Goal: Task Accomplishment & Management: Complete application form

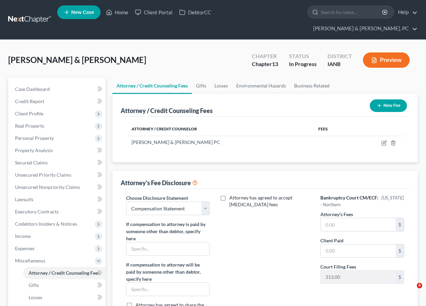
select select "0"
click at [118, 13] on link "Home" at bounding box center [117, 12] width 29 height 12
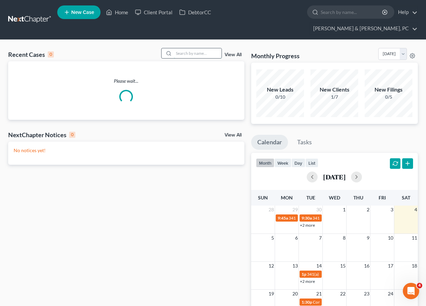
click at [186, 48] on input "search" at bounding box center [198, 53] width 48 height 10
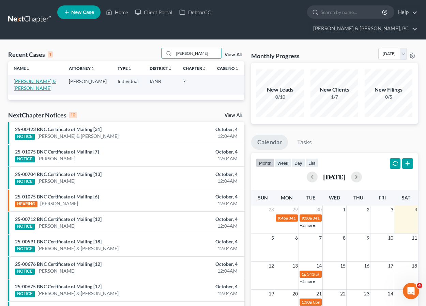
type input "[PERSON_NAME]"
click at [32, 78] on link "[PERSON_NAME] & [PERSON_NAME]" at bounding box center [35, 84] width 42 height 13
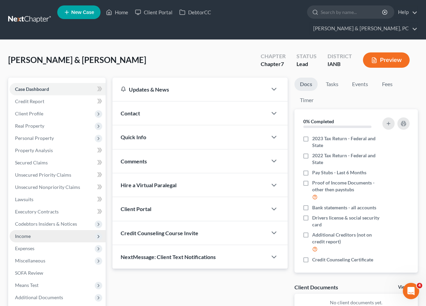
click at [28, 230] on span "Income" at bounding box center [58, 236] width 96 height 12
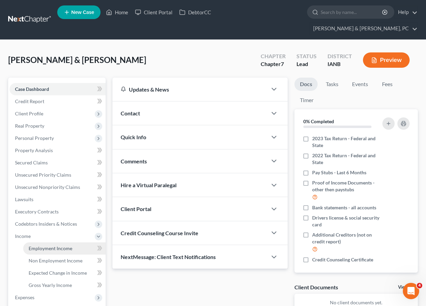
click at [48, 246] on span "Employment Income" at bounding box center [51, 249] width 44 height 6
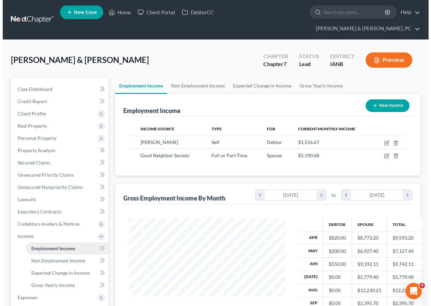
scroll to position [122, 170]
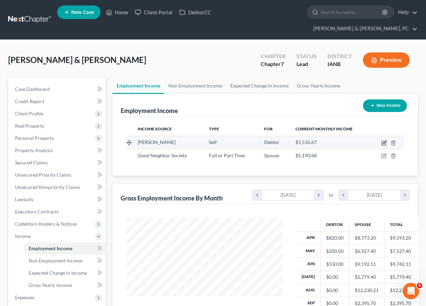
click at [382, 140] on icon "button" at bounding box center [383, 142] width 5 height 5
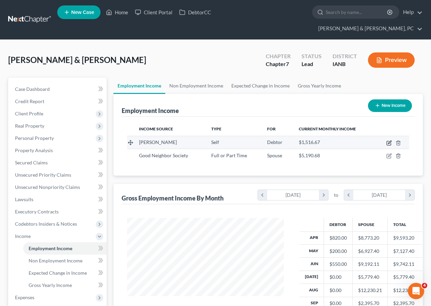
select select "1"
select select "16"
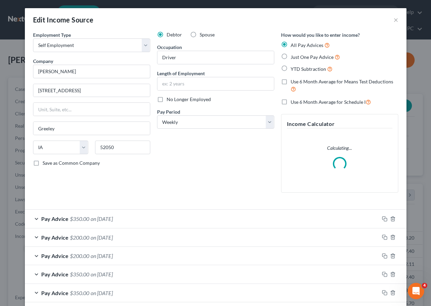
scroll to position [122, 172]
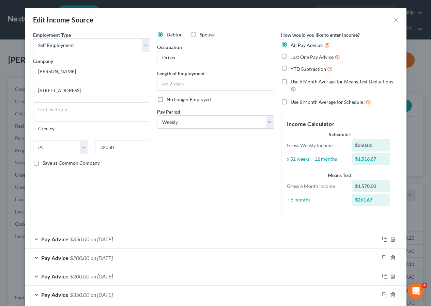
click at [348, 224] on div at bounding box center [216, 224] width 372 height 0
click at [86, 238] on span "$350.00" at bounding box center [79, 239] width 19 height 6
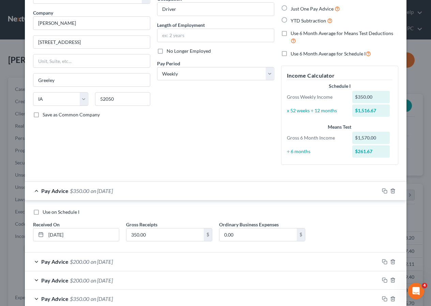
scroll to position [52, 0]
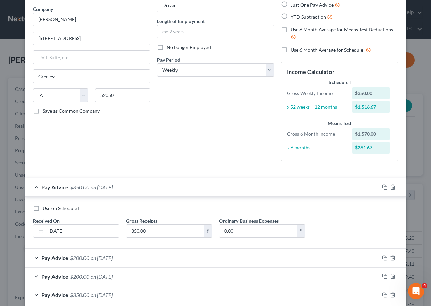
click at [94, 258] on span "on [DATE]" at bounding box center [102, 258] width 22 height 6
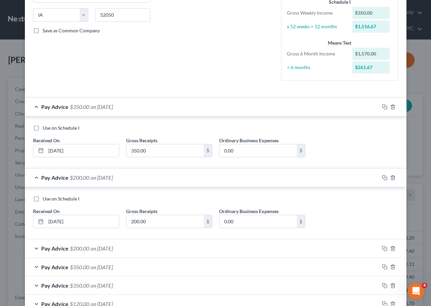
scroll to position [0, 0]
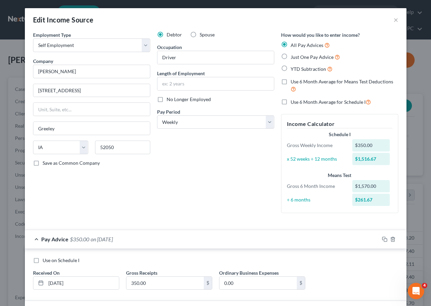
click at [221, 189] on div "Debtor Spouse Occupation Driver Length of Employment No Longer Employed Pay Per…" at bounding box center [216, 124] width 124 height 187
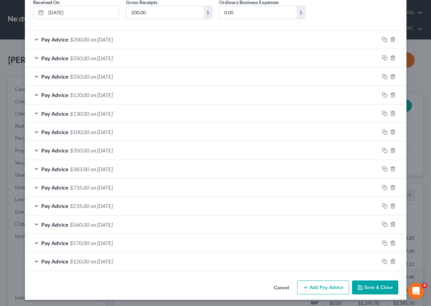
scroll to position [344, 0]
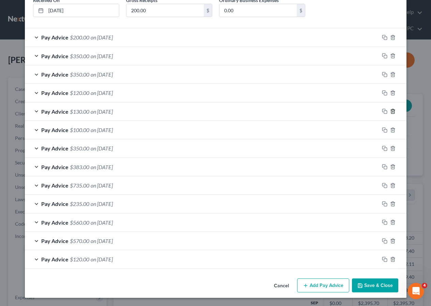
click at [391, 111] on icon "button" at bounding box center [392, 111] width 3 height 4
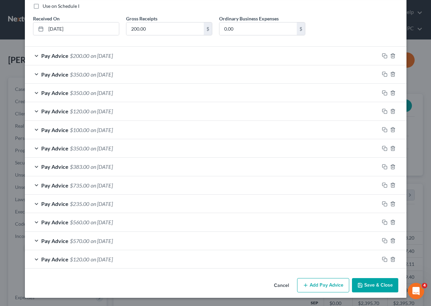
scroll to position [325, 0]
click at [391, 261] on icon "button" at bounding box center [392, 259] width 3 height 4
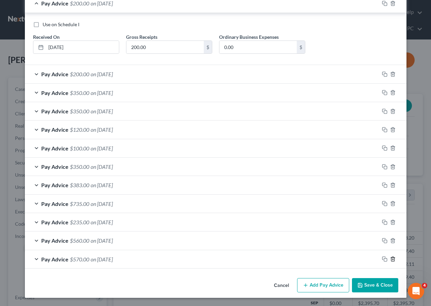
click at [391, 261] on icon "button" at bounding box center [392, 259] width 3 height 4
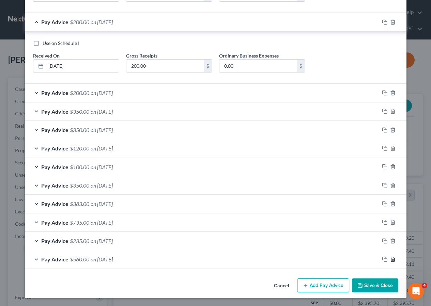
click at [391, 261] on icon "button" at bounding box center [392, 259] width 3 height 4
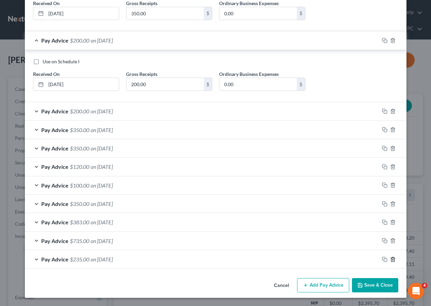
click at [391, 261] on icon "button" at bounding box center [392, 259] width 3 height 4
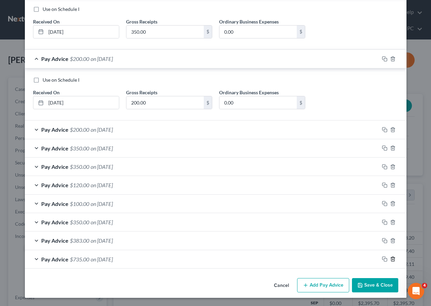
click at [391, 261] on icon "button" at bounding box center [392, 259] width 3 height 4
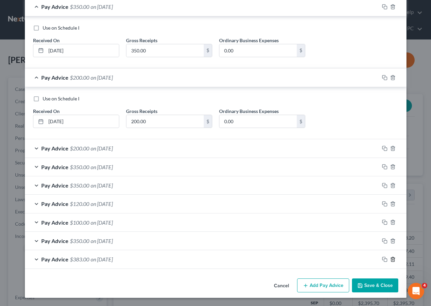
click at [391, 261] on icon "button" at bounding box center [392, 259] width 3 height 4
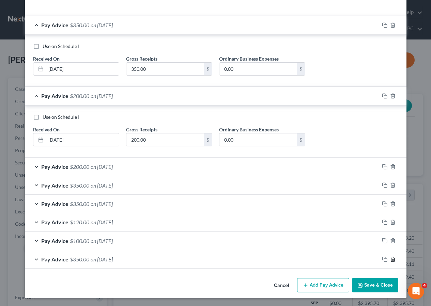
click at [391, 261] on icon "button" at bounding box center [392, 259] width 3 height 4
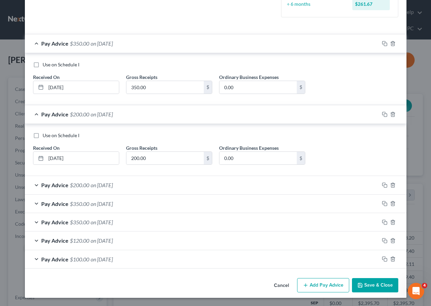
scroll to position [196, 0]
click at [391, 261] on icon "button" at bounding box center [392, 259] width 3 height 4
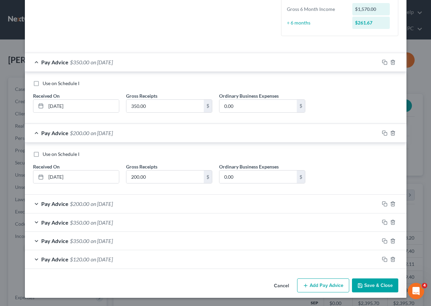
scroll to position [177, 0]
click at [332, 135] on div "Pay Advice $200.00 on [DATE]" at bounding box center [202, 133] width 354 height 18
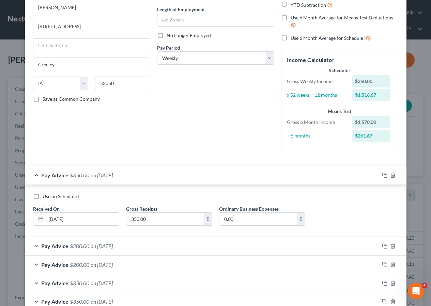
scroll to position [0, 0]
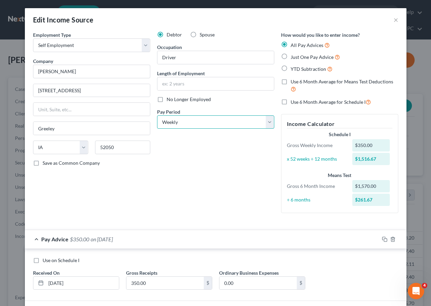
click at [170, 121] on select "Select Monthly Twice Monthly Every Other Week Weekly" at bounding box center [215, 122] width 117 height 14
select select "0"
click at [157, 115] on select "Select Monthly Twice Monthly Every Other Week Weekly" at bounding box center [215, 122] width 117 height 14
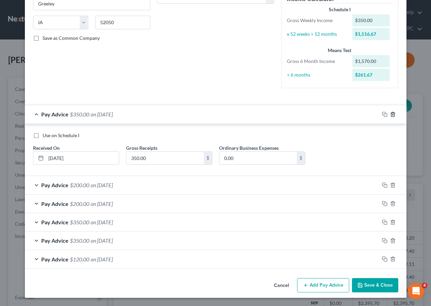
click at [390, 113] on icon "button" at bounding box center [392, 114] width 5 height 5
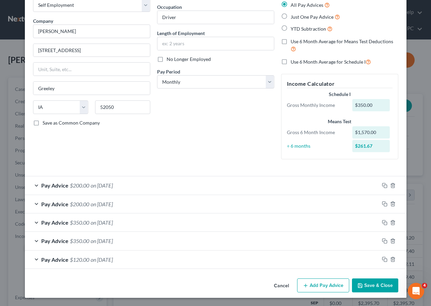
scroll to position [40, 0]
click at [391, 185] on icon "button" at bounding box center [392, 185] width 5 height 5
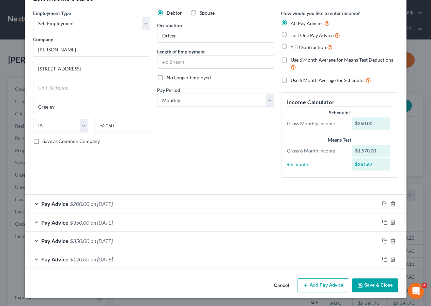
scroll to position [22, 0]
click at [390, 205] on icon "button" at bounding box center [392, 203] width 5 height 5
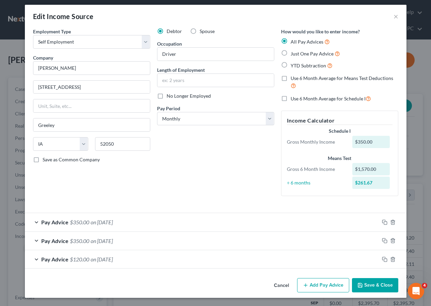
scroll to position [3, 0]
click at [391, 222] on icon "button" at bounding box center [392, 222] width 5 height 5
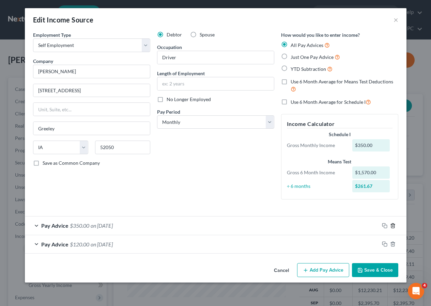
scroll to position [0, 0]
click at [393, 227] on icon "button" at bounding box center [392, 225] width 5 height 5
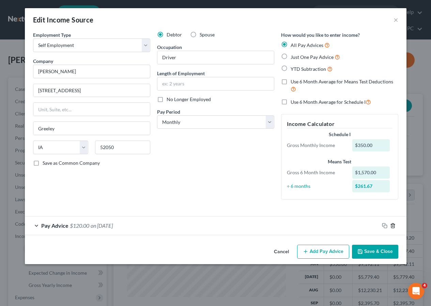
click at [393, 227] on icon "button" at bounding box center [392, 225] width 5 height 5
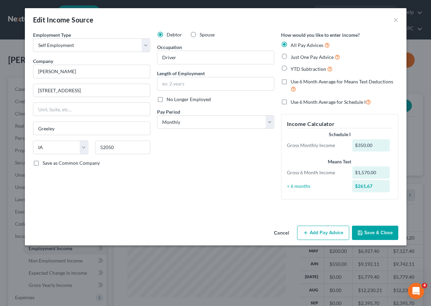
click at [320, 238] on button "Add Pay Advice" at bounding box center [323, 233] width 52 height 14
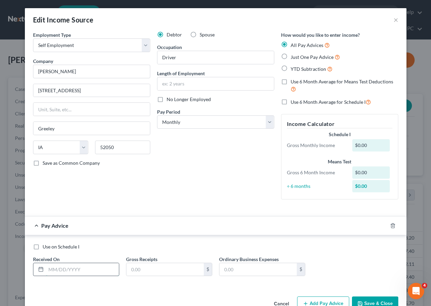
click at [67, 271] on input "text" at bounding box center [82, 269] width 73 height 13
type input "[DATE]"
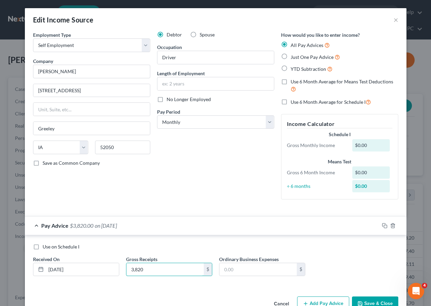
type input "3,820"
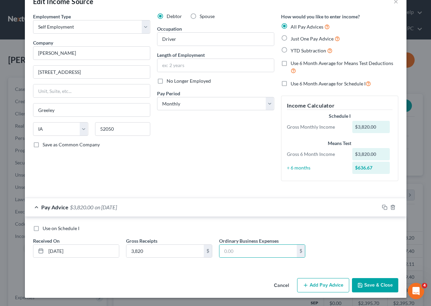
click at [327, 285] on button "Add Pay Advice" at bounding box center [323, 285] width 52 height 14
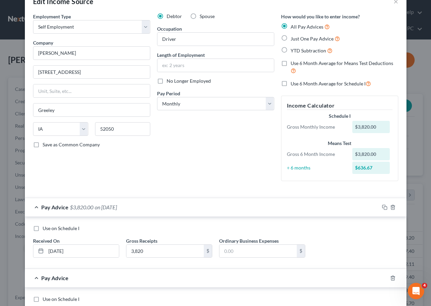
click at [245, 225] on div "Use on Schedule I" at bounding box center [215, 228] width 365 height 7
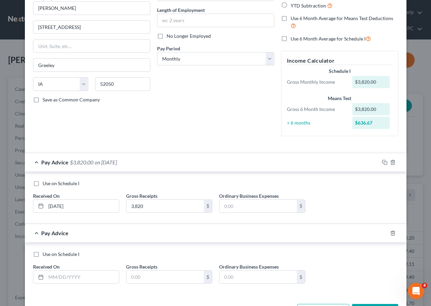
scroll to position [89, 0]
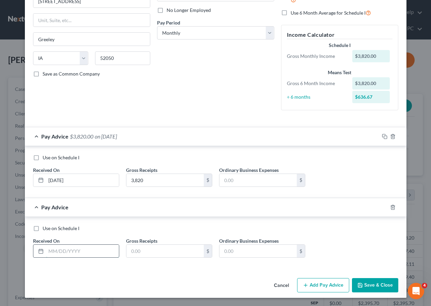
click at [59, 251] on input "text" at bounding box center [82, 251] width 73 height 13
type input "[DATE]"
click at [283, 218] on div "Use on Schedule I Received On * [DATE] Gross Receipts $ Ordinary Business Expen…" at bounding box center [215, 243] width 381 height 52
click at [160, 255] on input "text" at bounding box center [164, 251] width 77 height 13
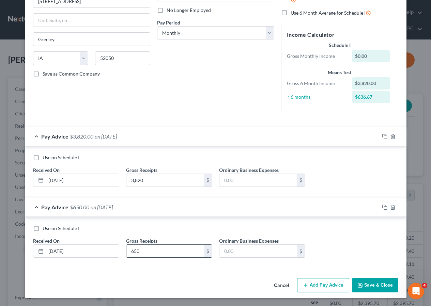
type input "650"
click at [325, 287] on button "Add Pay Advice" at bounding box center [323, 285] width 52 height 14
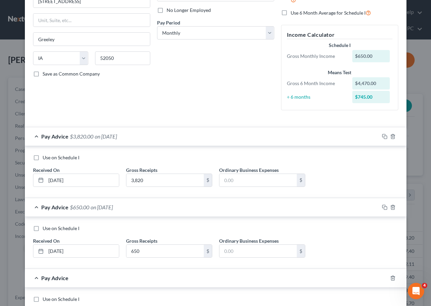
click at [264, 218] on div "Use on Schedule I Received On * [DATE] Gross Receipts 650 $ Ordinary Business E…" at bounding box center [215, 243] width 381 height 52
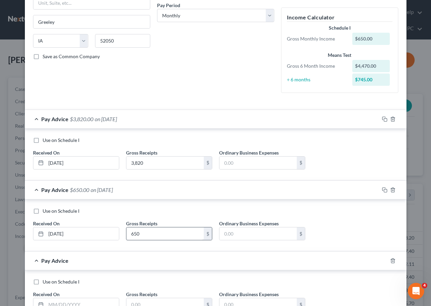
scroll to position [160, 0]
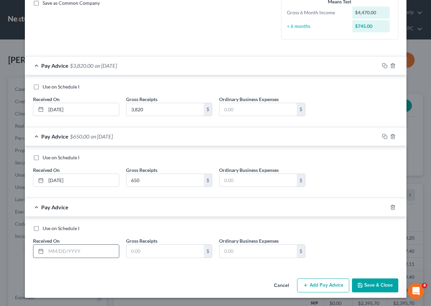
click at [77, 251] on input "text" at bounding box center [82, 251] width 73 height 13
type input "[DATE]"
type input "1,650"
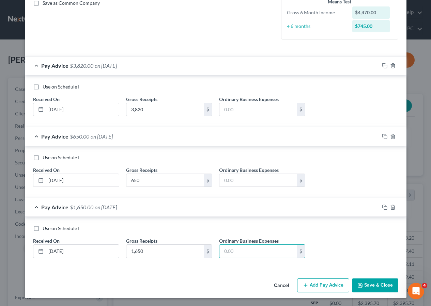
click at [319, 287] on button "Add Pay Advice" at bounding box center [323, 286] width 52 height 14
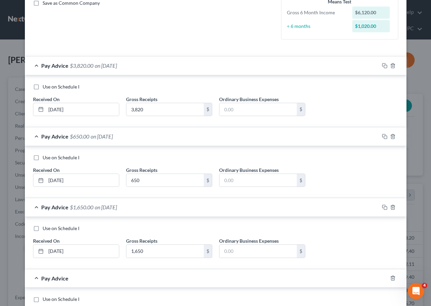
click at [341, 256] on div "Use on Schedule I Received On * [DATE] Gross Receipts 1,650 $ Ordinary Business…" at bounding box center [216, 244] width 372 height 38
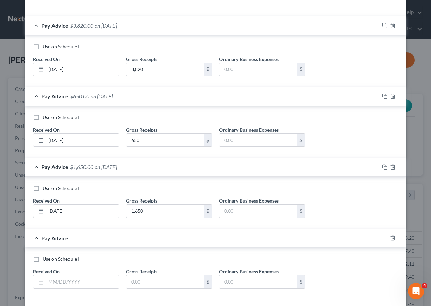
scroll to position [231, 0]
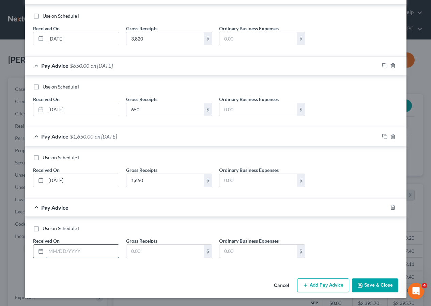
click at [77, 249] on input "text" at bounding box center [82, 251] width 73 height 13
type input "[DATE]"
type input "4,540"
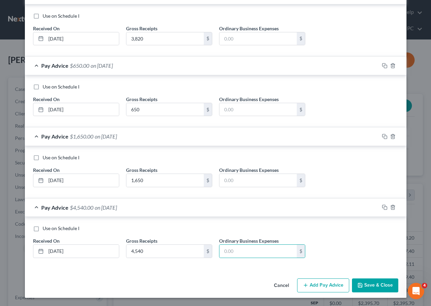
click at [313, 283] on button "Add Pay Advice" at bounding box center [323, 286] width 52 height 14
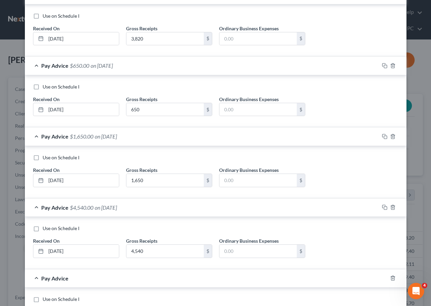
click at [335, 247] on div "Use on Schedule I Received On * [DATE] Gross Receipts 4,540 $ Ordinary Business…" at bounding box center [216, 244] width 372 height 38
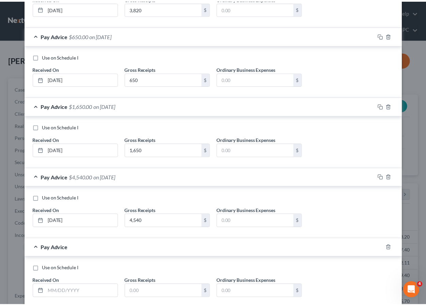
scroll to position [302, 0]
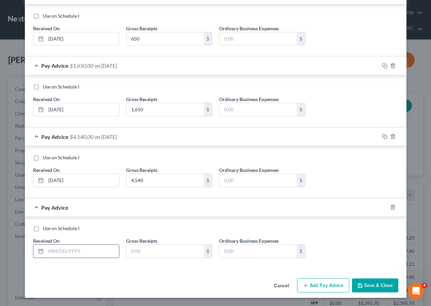
click at [56, 253] on input "text" at bounding box center [82, 251] width 73 height 13
type input "[DATE]"
click at [275, 223] on div "Use on Schedule I Received On * [DATE] Gross Receipts $ Ordinary Business Expen…" at bounding box center [215, 243] width 381 height 52
click at [148, 254] on input "text" at bounding box center [164, 251] width 77 height 13
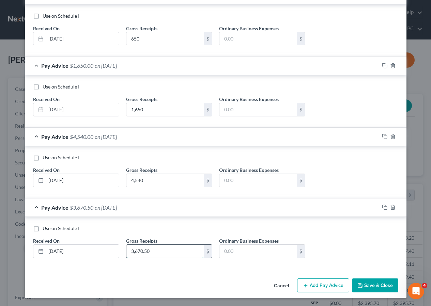
type input "3,670.50"
click at [370, 283] on button "Save & Close" at bounding box center [375, 286] width 46 height 14
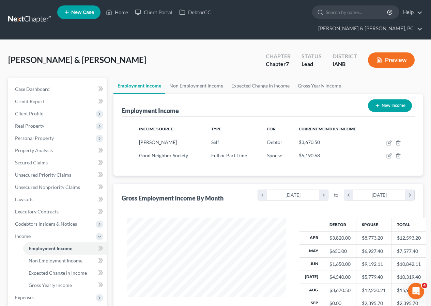
scroll to position [340449, 340400]
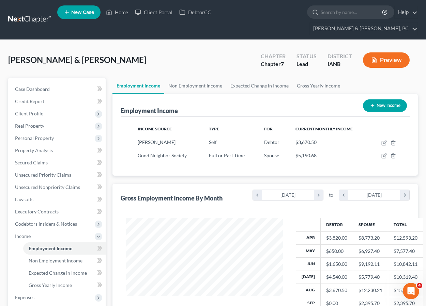
click at [264, 94] on div "Employment Income New Income" at bounding box center [265, 105] width 289 height 23
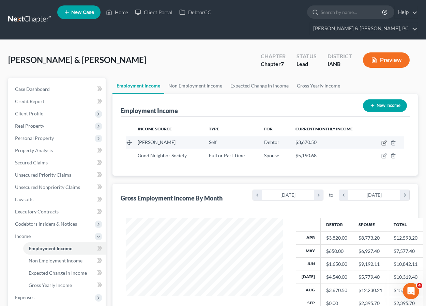
click at [384, 141] on icon "button" at bounding box center [384, 142] width 3 height 3
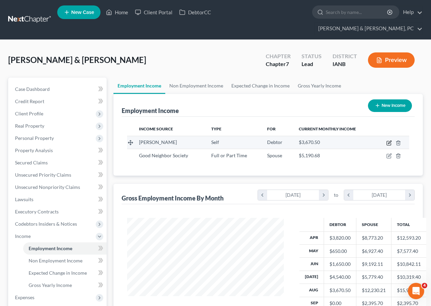
select select "1"
select select "16"
select select "0"
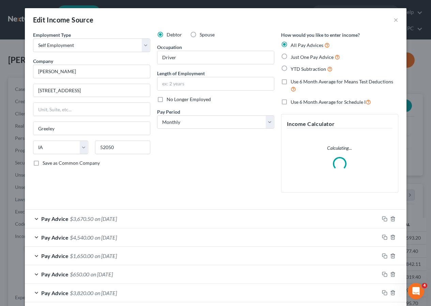
scroll to position [33, 0]
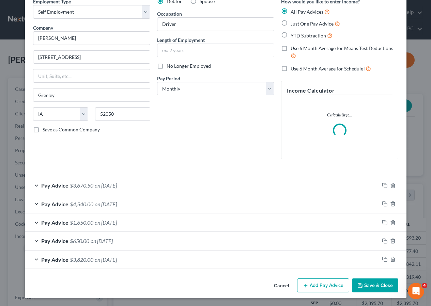
click at [310, 281] on button "Add Pay Advice" at bounding box center [323, 286] width 52 height 14
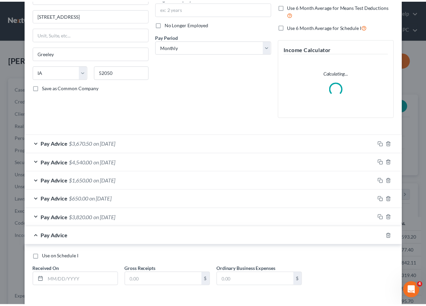
scroll to position [104, 0]
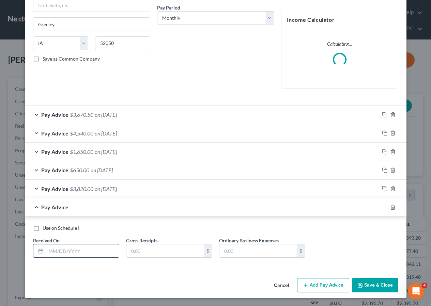
click at [65, 250] on input "text" at bounding box center [82, 251] width 73 height 13
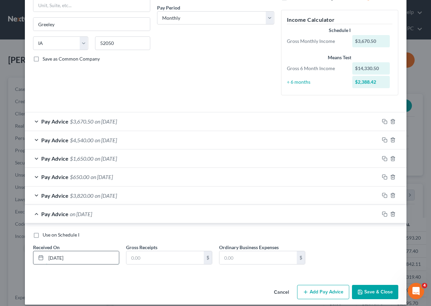
type input "[DATE]"
click at [288, 242] on div "Use on Schedule I Received On * [DATE] Gross Receipts $ Ordinary Business Expen…" at bounding box center [216, 251] width 372 height 38
click at [158, 259] on input "text" at bounding box center [164, 257] width 77 height 13
type input "425"
click at [370, 288] on button "Save & Close" at bounding box center [375, 292] width 46 height 14
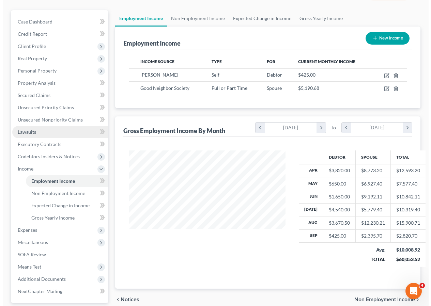
scroll to position [117, 0]
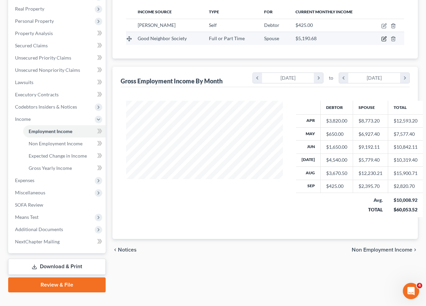
click at [383, 36] on icon "button" at bounding box center [383, 38] width 5 height 5
select select "0"
select select "16"
select select "2"
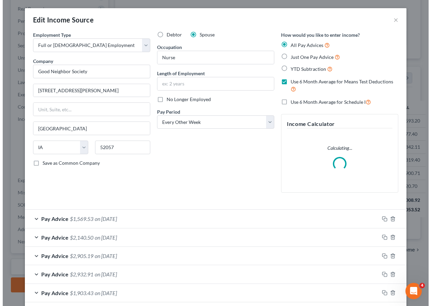
scroll to position [122, 172]
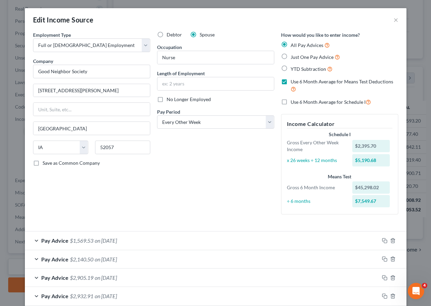
click at [273, 219] on div "Debtor Spouse Occupation Nurse Length of Employment No Longer Employed Pay Peri…" at bounding box center [216, 125] width 124 height 189
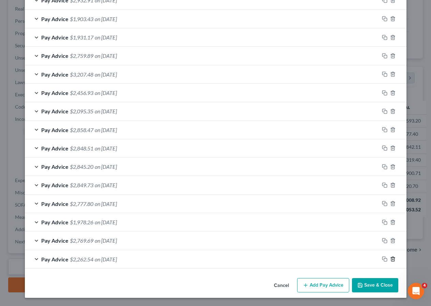
click at [390, 258] on icon "button" at bounding box center [392, 258] width 5 height 5
click at [390, 259] on icon "button" at bounding box center [392, 259] width 5 height 5
click at [390, 259] on icon "button" at bounding box center [392, 258] width 5 height 5
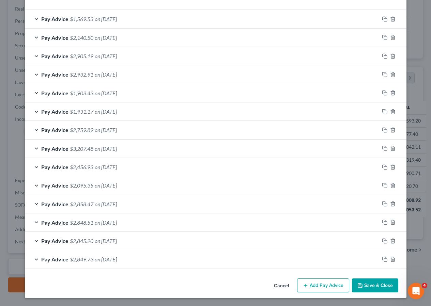
scroll to position [222, 0]
click at [390, 259] on icon "button" at bounding box center [392, 259] width 5 height 5
click at [391, 258] on icon "button" at bounding box center [392, 259] width 3 height 4
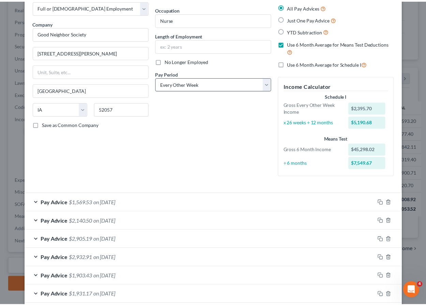
scroll to position [185, 0]
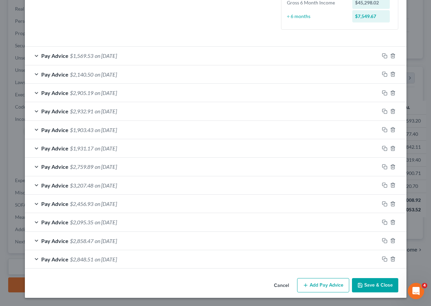
click at [373, 285] on button "Save & Close" at bounding box center [375, 285] width 46 height 14
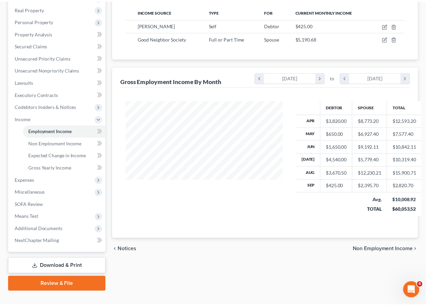
scroll to position [340449, 340400]
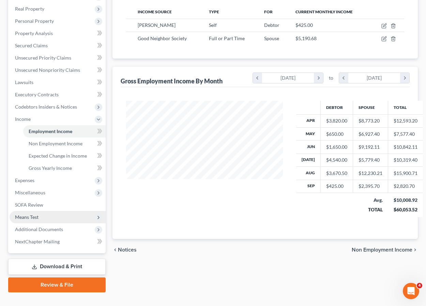
click at [36, 214] on span "Means Test" at bounding box center [26, 217] width 23 height 6
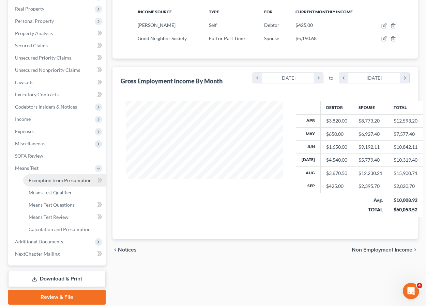
click at [51, 174] on link "Exemption from Presumption" at bounding box center [64, 180] width 82 height 12
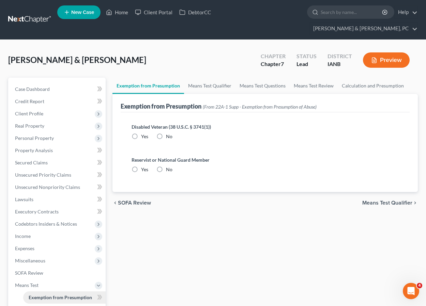
radio input "true"
click at [203, 78] on link "Means Test Qualifier" at bounding box center [209, 86] width 51 height 16
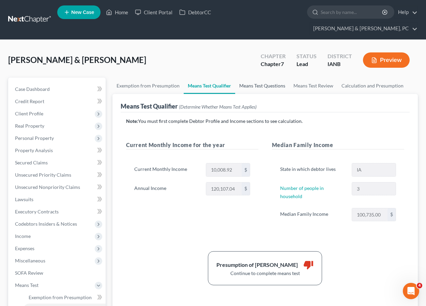
click at [244, 78] on link "Means Test Questions" at bounding box center [262, 86] width 54 height 16
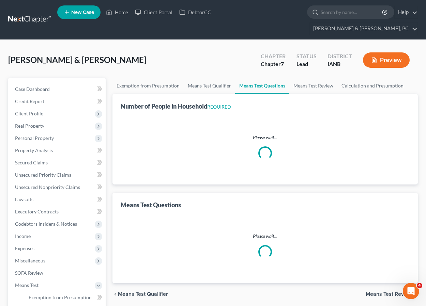
select select "1"
select select "60"
select select "1"
select select "60"
select select "1"
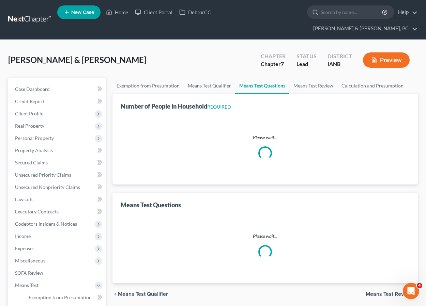
select select "60"
select select "3"
select select "4"
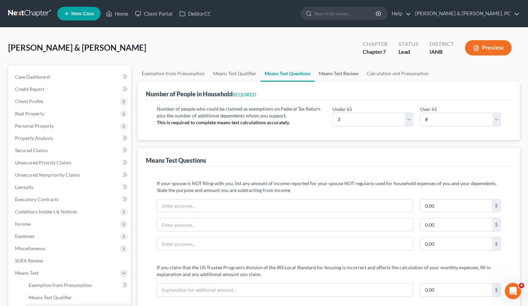
click at [336, 74] on link "Means Test Review" at bounding box center [338, 73] width 48 height 16
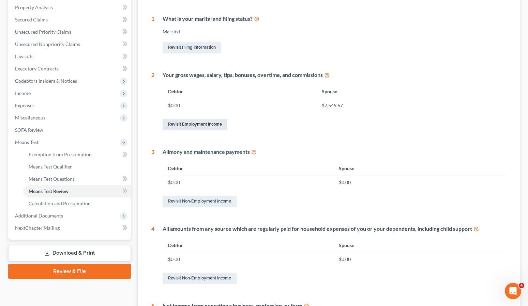
scroll to position [124, 0]
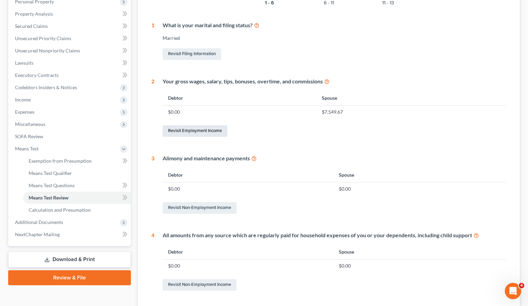
click at [209, 131] on link "Revisit Employment Income" at bounding box center [194, 131] width 65 height 12
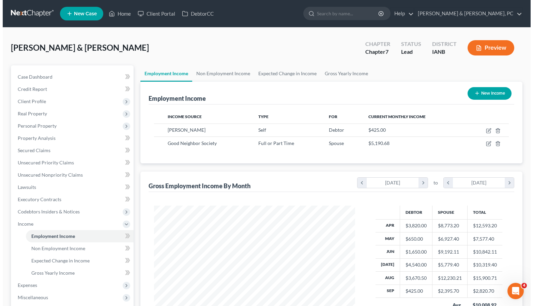
scroll to position [122, 215]
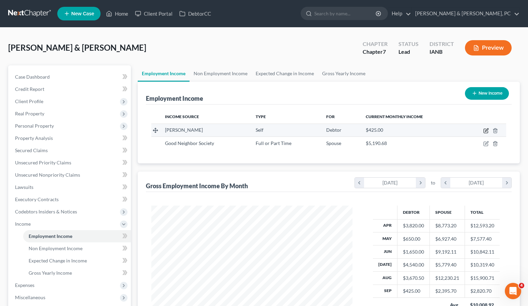
click at [425, 128] on icon "button" at bounding box center [485, 130] width 5 height 5
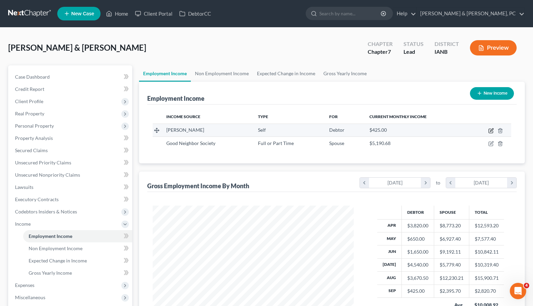
select select "1"
select select "16"
select select "0"
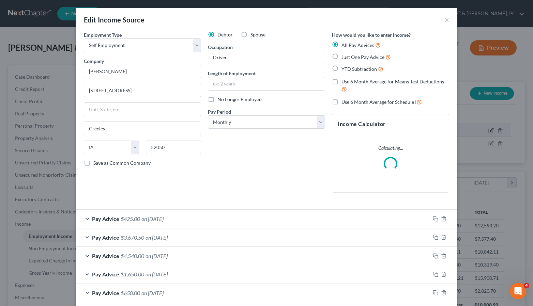
scroll to position [122, 217]
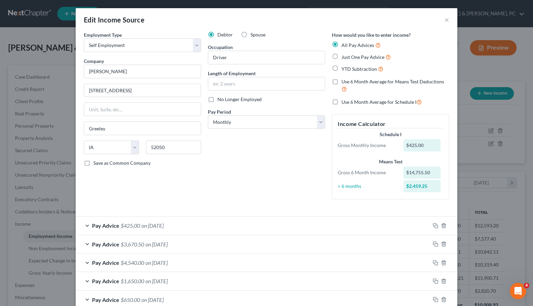
click at [341, 80] on label "Use 6 Month Average for Means Test Deductions" at bounding box center [395, 85] width 108 height 15
click at [344, 80] on input "Use 6 Month Average for Means Test Deductions" at bounding box center [346, 80] width 4 height 4
checkbox input "true"
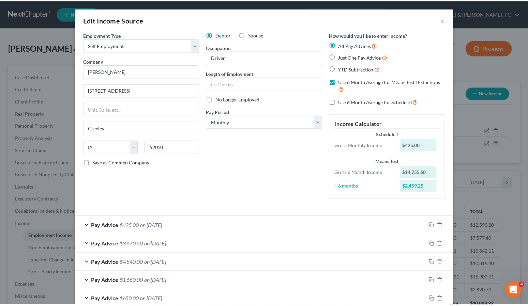
scroll to position [59, 0]
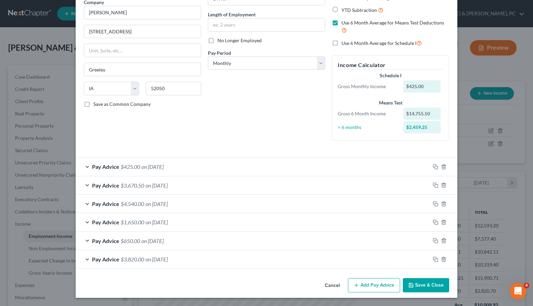
click at [418, 284] on button "Save & Close" at bounding box center [426, 285] width 46 height 14
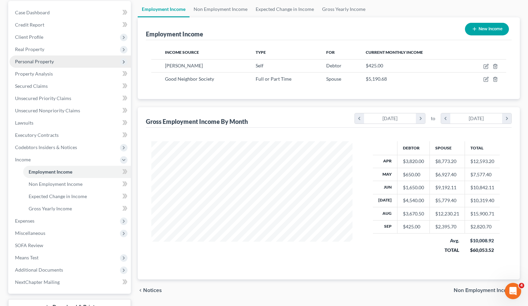
scroll to position [117, 0]
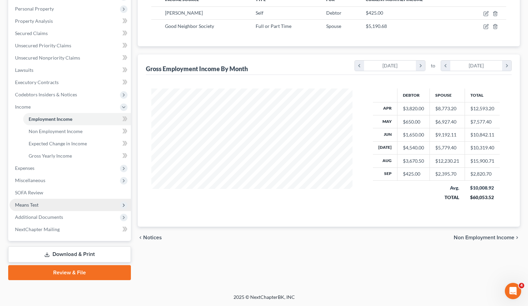
click at [44, 203] on span "Means Test" at bounding box center [70, 205] width 121 height 12
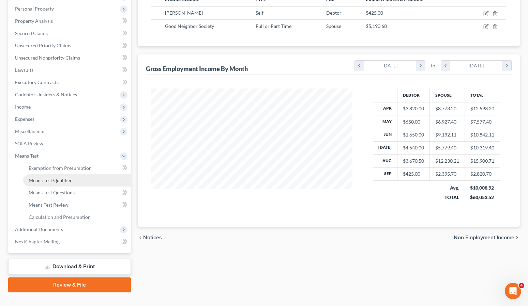
click at [62, 179] on span "Means Test Qualifier" at bounding box center [50, 180] width 43 height 6
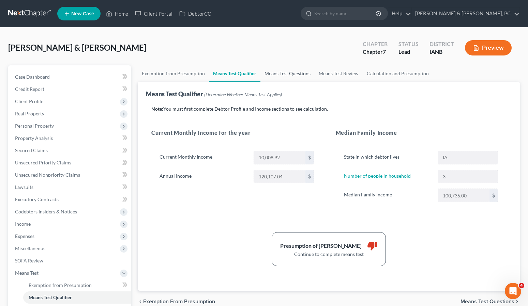
click at [292, 71] on link "Means Test Questions" at bounding box center [287, 73] width 54 height 16
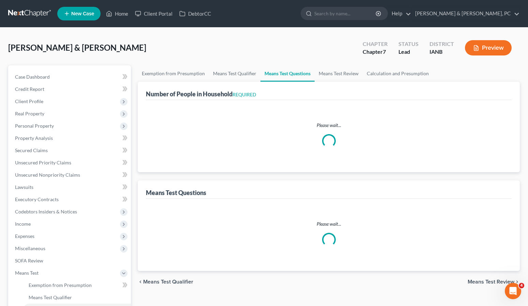
select select "1"
select select "60"
select select "1"
select select "60"
select select "1"
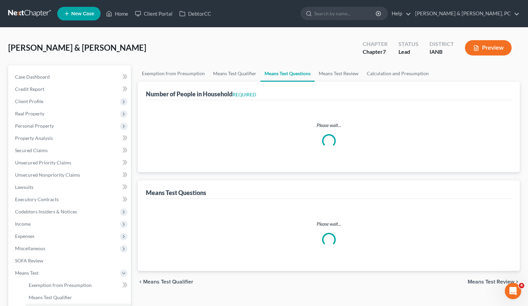
select select "60"
select select "3"
select select "4"
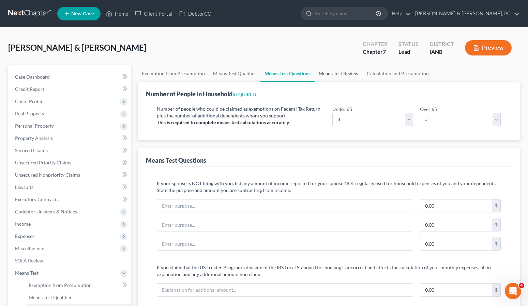
click at [339, 74] on link "Means Test Review" at bounding box center [338, 73] width 48 height 16
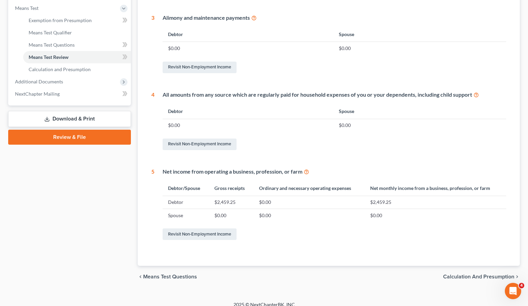
scroll to position [272, 0]
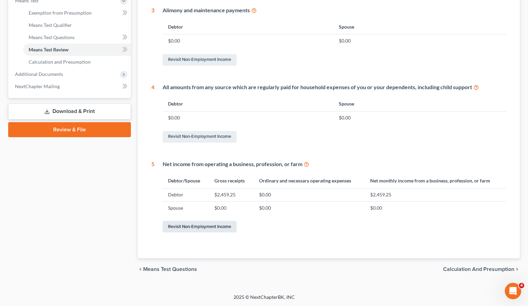
click at [193, 225] on link "Revisit Non-Employment Income" at bounding box center [199, 227] width 74 height 12
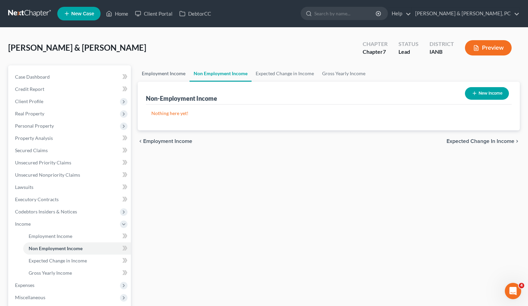
click at [165, 73] on link "Employment Income" at bounding box center [164, 73] width 52 height 16
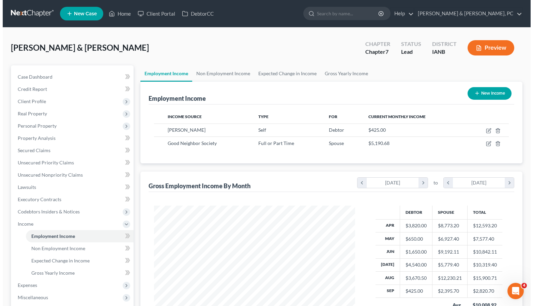
scroll to position [122, 215]
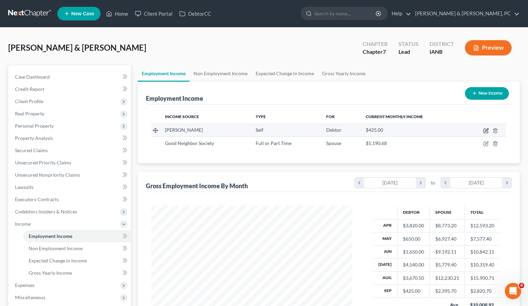
click at [425, 131] on icon "button" at bounding box center [486, 129] width 3 height 3
select select "1"
select select "16"
select select "0"
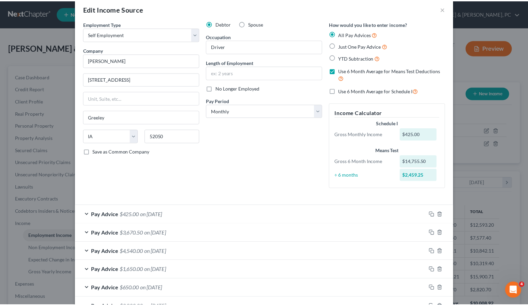
scroll to position [0, 0]
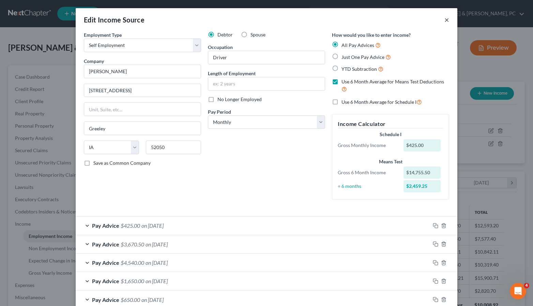
click at [425, 18] on button "×" at bounding box center [446, 20] width 5 height 8
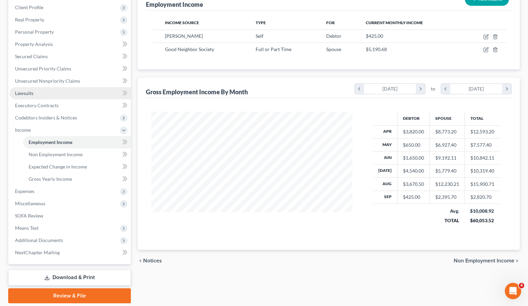
scroll to position [117, 0]
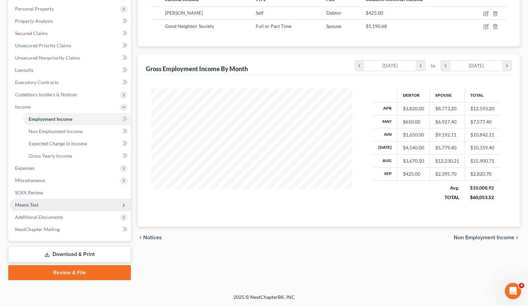
click at [33, 206] on span "Means Test" at bounding box center [26, 205] width 23 height 6
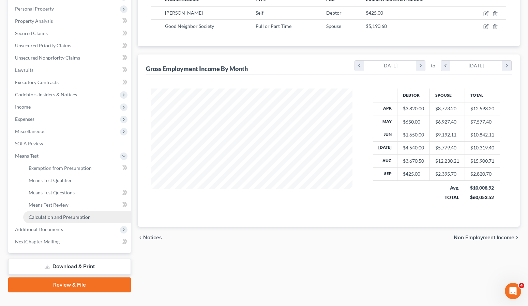
click at [64, 215] on span "Calculation and Presumption" at bounding box center [60, 217] width 62 height 6
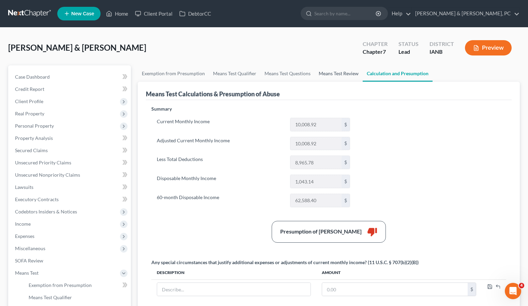
click at [341, 73] on link "Means Test Review" at bounding box center [338, 73] width 48 height 16
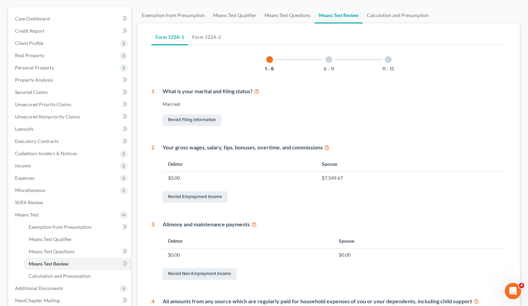
scroll to position [38, 0]
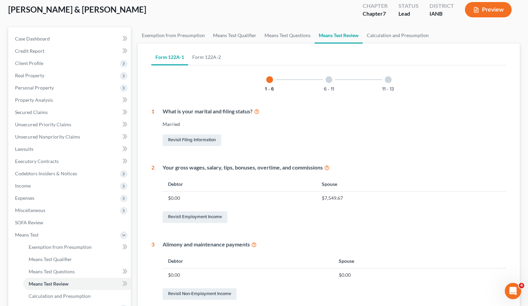
click at [327, 78] on div at bounding box center [328, 79] width 7 height 7
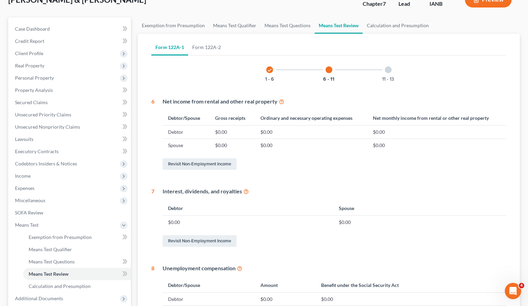
scroll to position [0, 0]
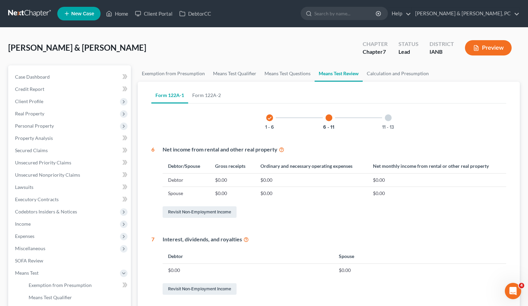
click at [388, 119] on div at bounding box center [388, 117] width 7 height 7
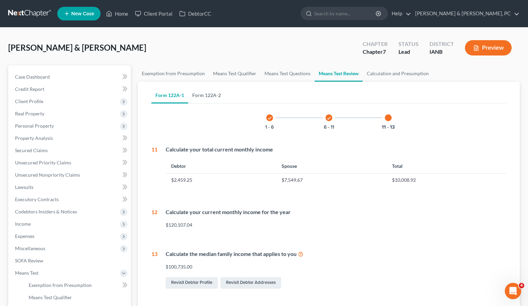
click at [211, 96] on link "Form 122A-2" at bounding box center [206, 95] width 37 height 16
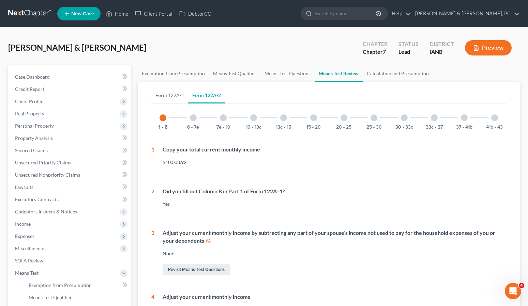
click at [193, 117] on div at bounding box center [193, 117] width 7 height 7
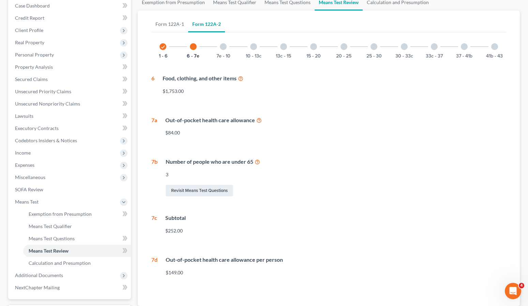
scroll to position [67, 0]
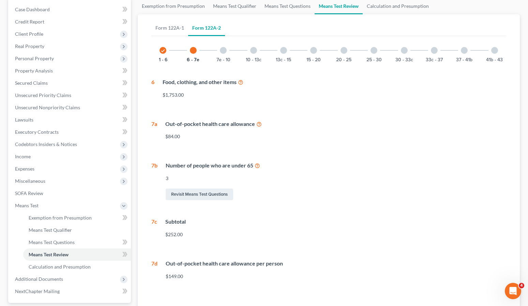
click at [223, 52] on div at bounding box center [223, 50] width 7 height 7
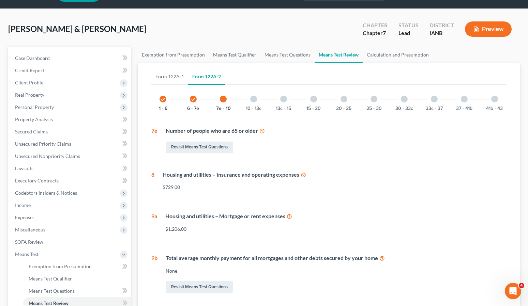
scroll to position [18, 0]
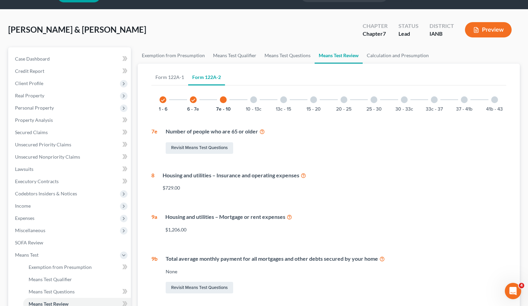
click at [253, 101] on div at bounding box center [253, 99] width 7 height 7
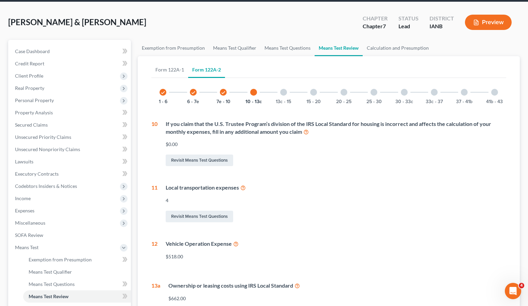
scroll to position [17, 0]
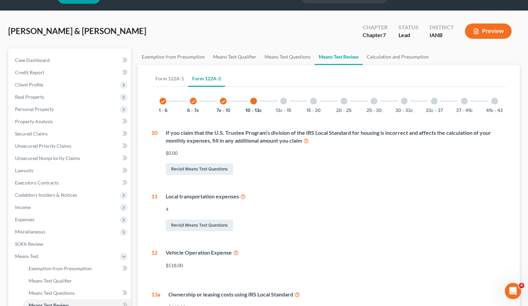
click at [283, 100] on div at bounding box center [283, 101] width 7 height 7
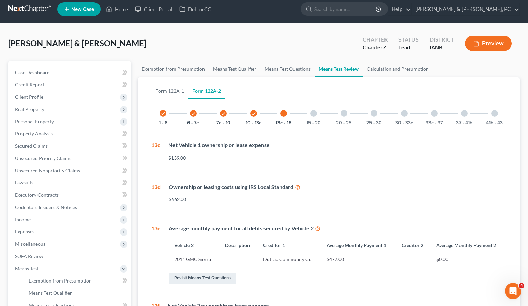
scroll to position [0, 0]
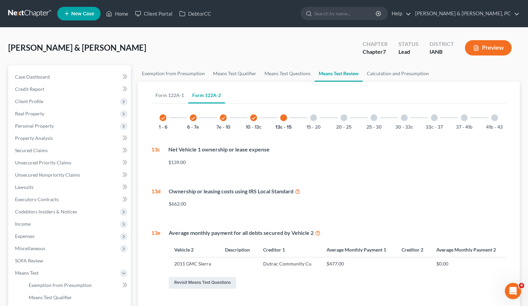
click at [314, 119] on div at bounding box center [313, 117] width 7 height 7
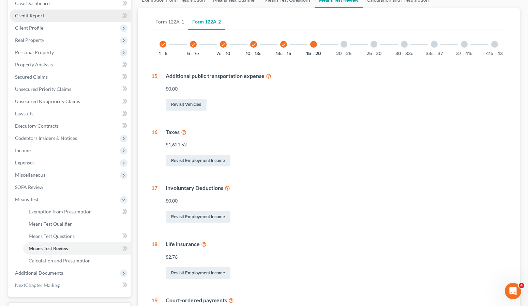
scroll to position [67, 0]
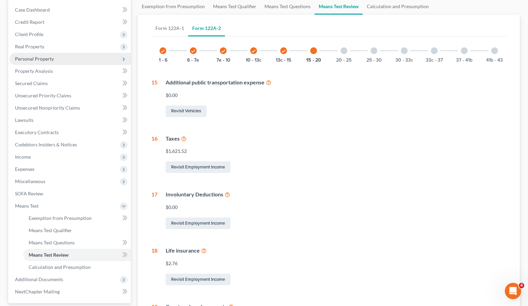
click at [37, 56] on span "Personal Property" at bounding box center [34, 59] width 39 height 6
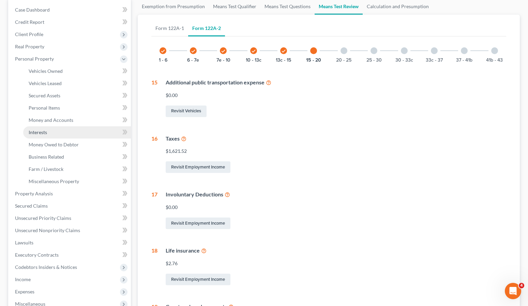
click at [42, 129] on span "Interests" at bounding box center [38, 132] width 18 height 6
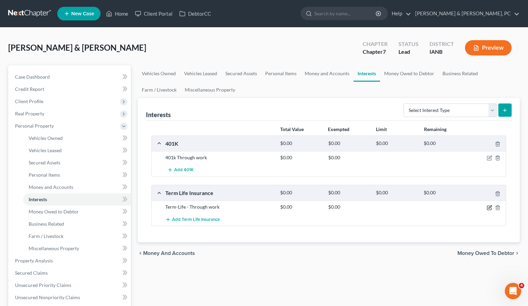
click at [425, 208] on icon "button" at bounding box center [489, 206] width 3 height 3
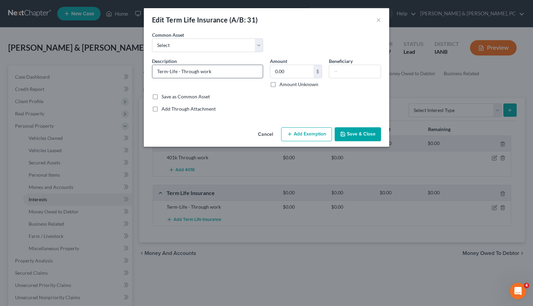
click at [238, 72] on input "Term-Life - Through work" at bounding box center [207, 71] width 110 height 13
type input "Term-Life - Through work - no cash surrender value"
click at [354, 130] on button "Save & Close" at bounding box center [357, 134] width 46 height 14
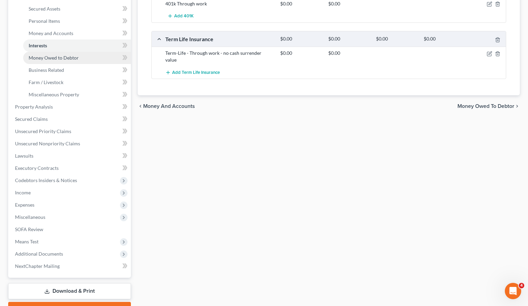
scroll to position [155, 0]
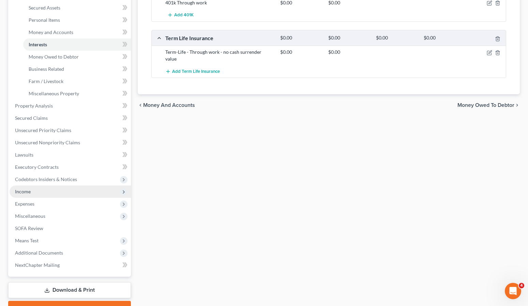
click at [27, 192] on span "Income" at bounding box center [23, 192] width 16 height 6
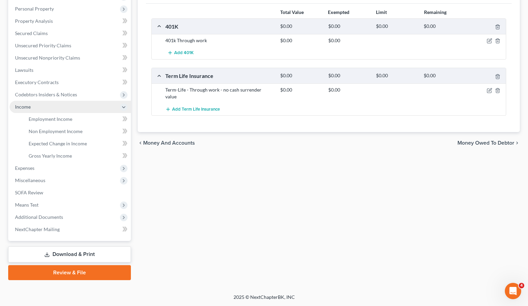
scroll to position [117, 0]
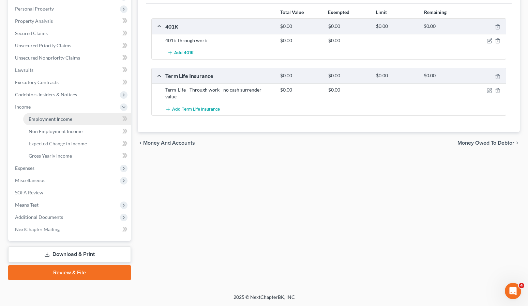
click at [43, 117] on span "Employment Income" at bounding box center [51, 119] width 44 height 6
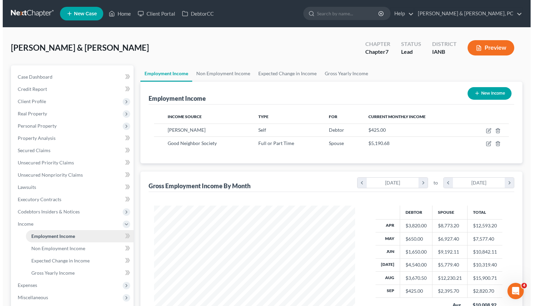
scroll to position [122, 215]
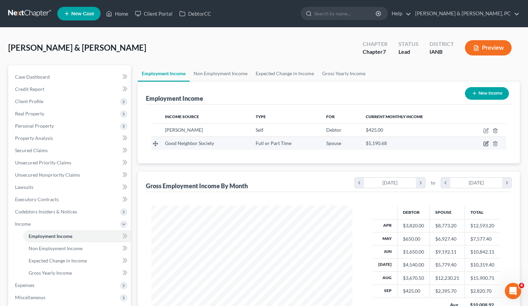
click at [425, 142] on icon "button" at bounding box center [485, 143] width 5 height 5
select select "0"
select select "16"
select select "2"
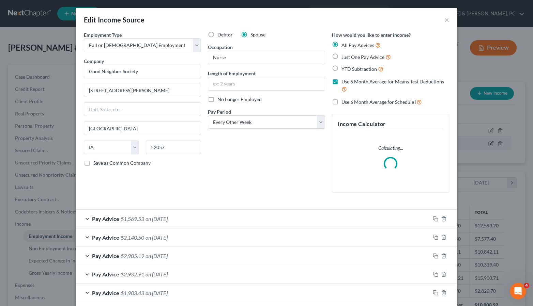
scroll to position [122, 217]
click at [167, 219] on span "on [DATE]" at bounding box center [156, 219] width 22 height 6
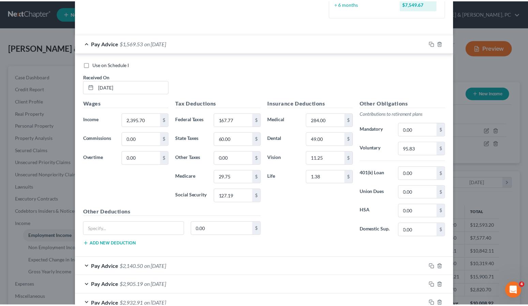
scroll to position [0, 0]
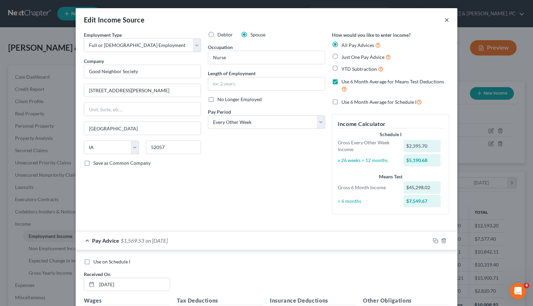
click at [425, 19] on button "×" at bounding box center [446, 20] width 5 height 8
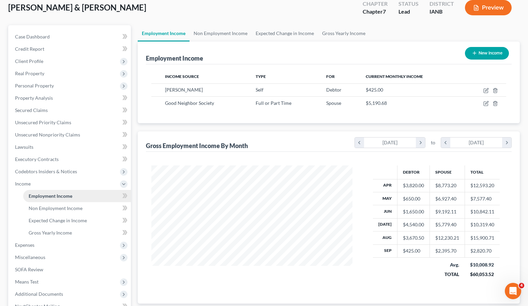
scroll to position [48, 0]
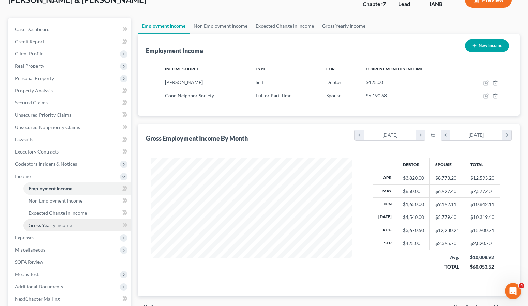
click at [53, 222] on span "Gross Yearly Income" at bounding box center [50, 225] width 43 height 6
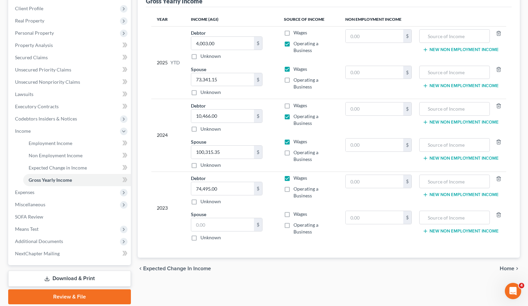
scroll to position [96, 0]
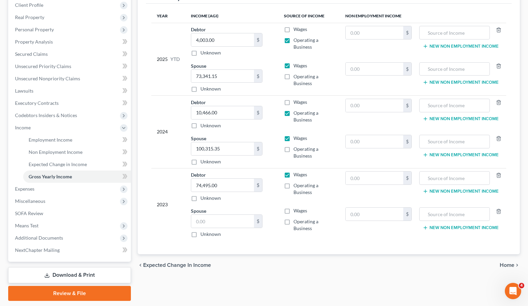
click at [157, 292] on div "Employment Income Non Employment Income Expected Change in Income Gross Yearly …" at bounding box center [328, 135] width 389 height 332
